Goal: Task Accomplishment & Management: Manage account settings

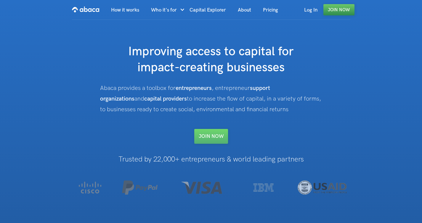
click at [338, 14] on link "Join Now" at bounding box center [338, 9] width 31 height 11
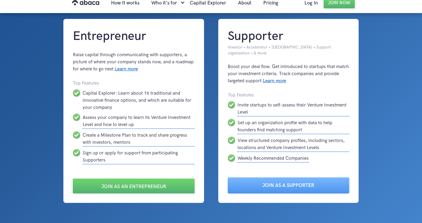
scroll to position [32, 0]
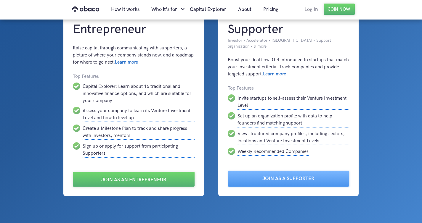
click at [306, 11] on link "Log In" at bounding box center [311, 9] width 25 height 20
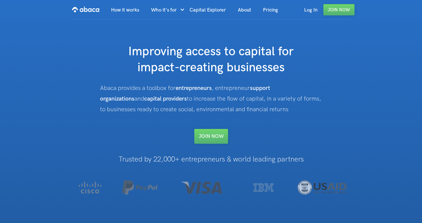
drag, startPoint x: 309, startPoint y: 12, endPoint x: 285, endPoint y: 15, distance: 24.2
click at [309, 12] on link "Log In" at bounding box center [310, 10] width 25 height 20
